Goal: Transaction & Acquisition: Book appointment/travel/reservation

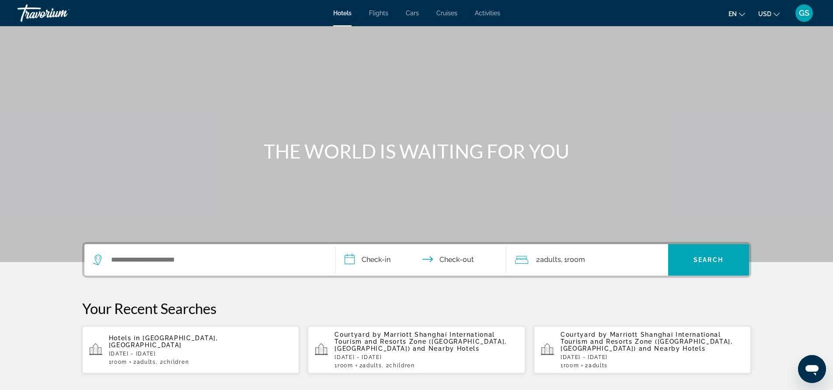
click at [148, 344] on span "[GEOGRAPHIC_DATA], [GEOGRAPHIC_DATA]" at bounding box center [163, 342] width 109 height 14
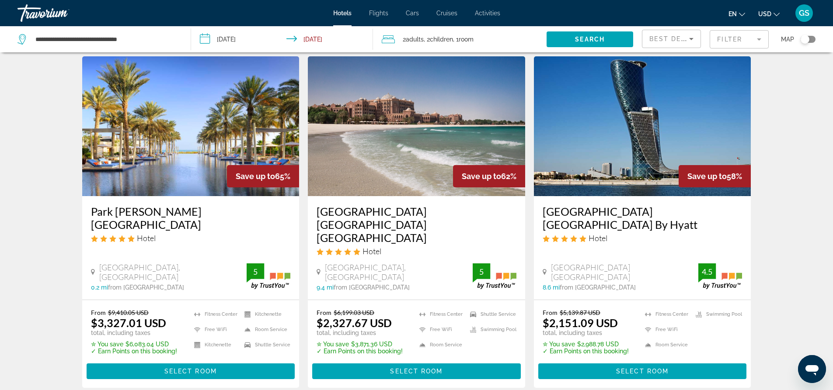
scroll to position [393, 0]
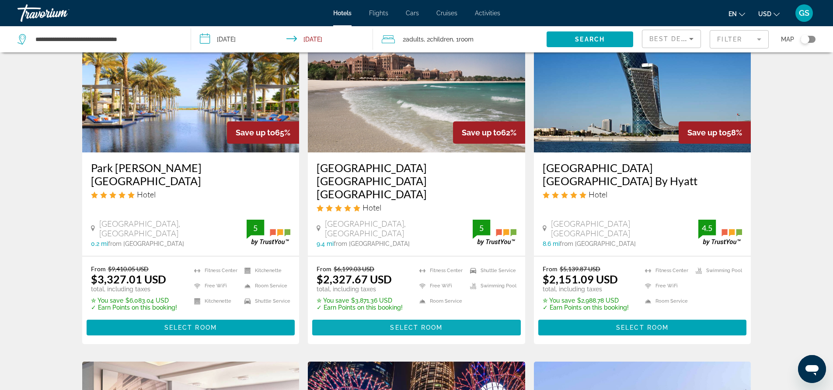
click at [400, 324] on span "Select Room" at bounding box center [416, 327] width 52 height 7
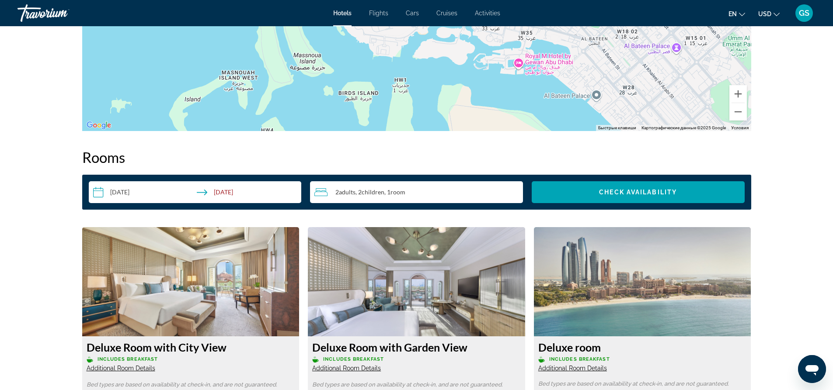
scroll to position [906, 0]
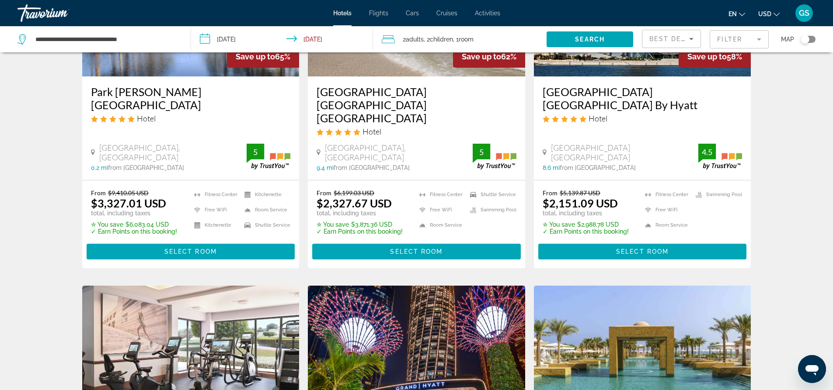
scroll to position [451, 0]
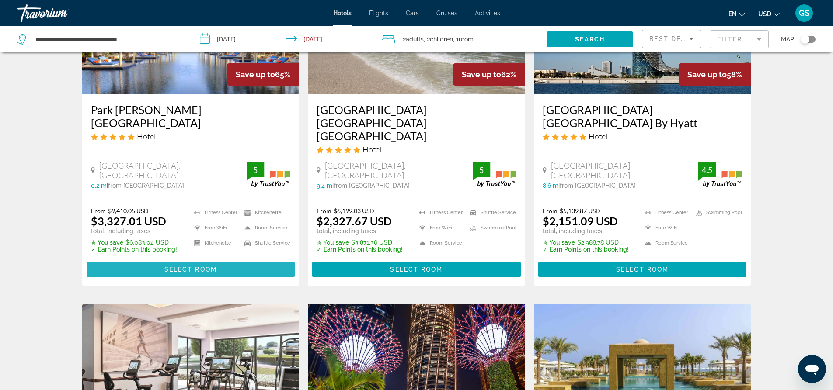
click at [188, 259] on span "Main content" at bounding box center [191, 269] width 208 height 21
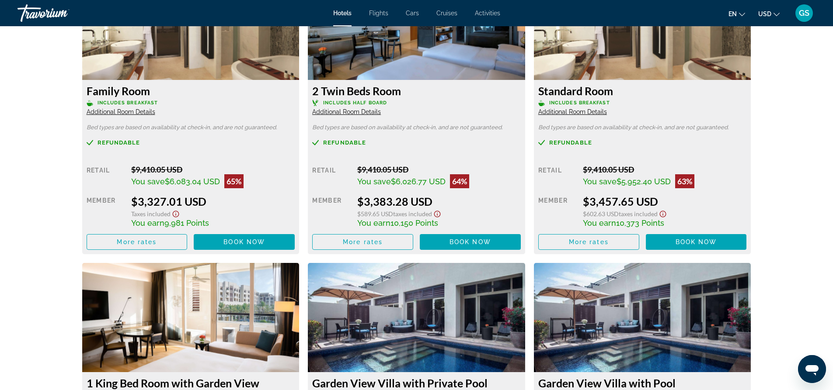
scroll to position [1268, 0]
